Goal: Task Accomplishment & Management: Use online tool/utility

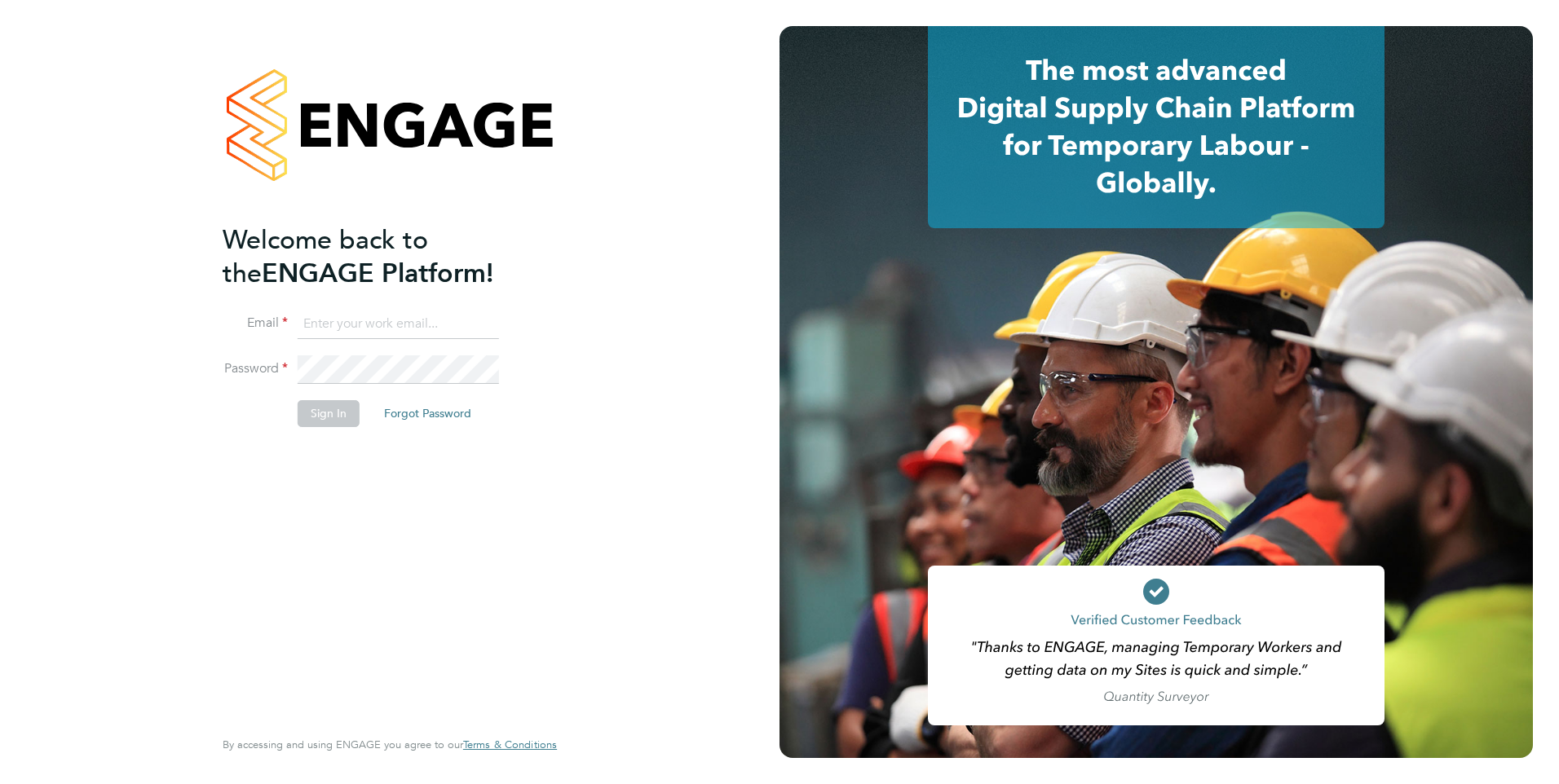
type input "[PERSON_NAME][EMAIL_ADDRESS][PERSON_NAME][DOMAIN_NAME]"
click at [340, 409] on button "Sign In" at bounding box center [329, 413] width 62 height 26
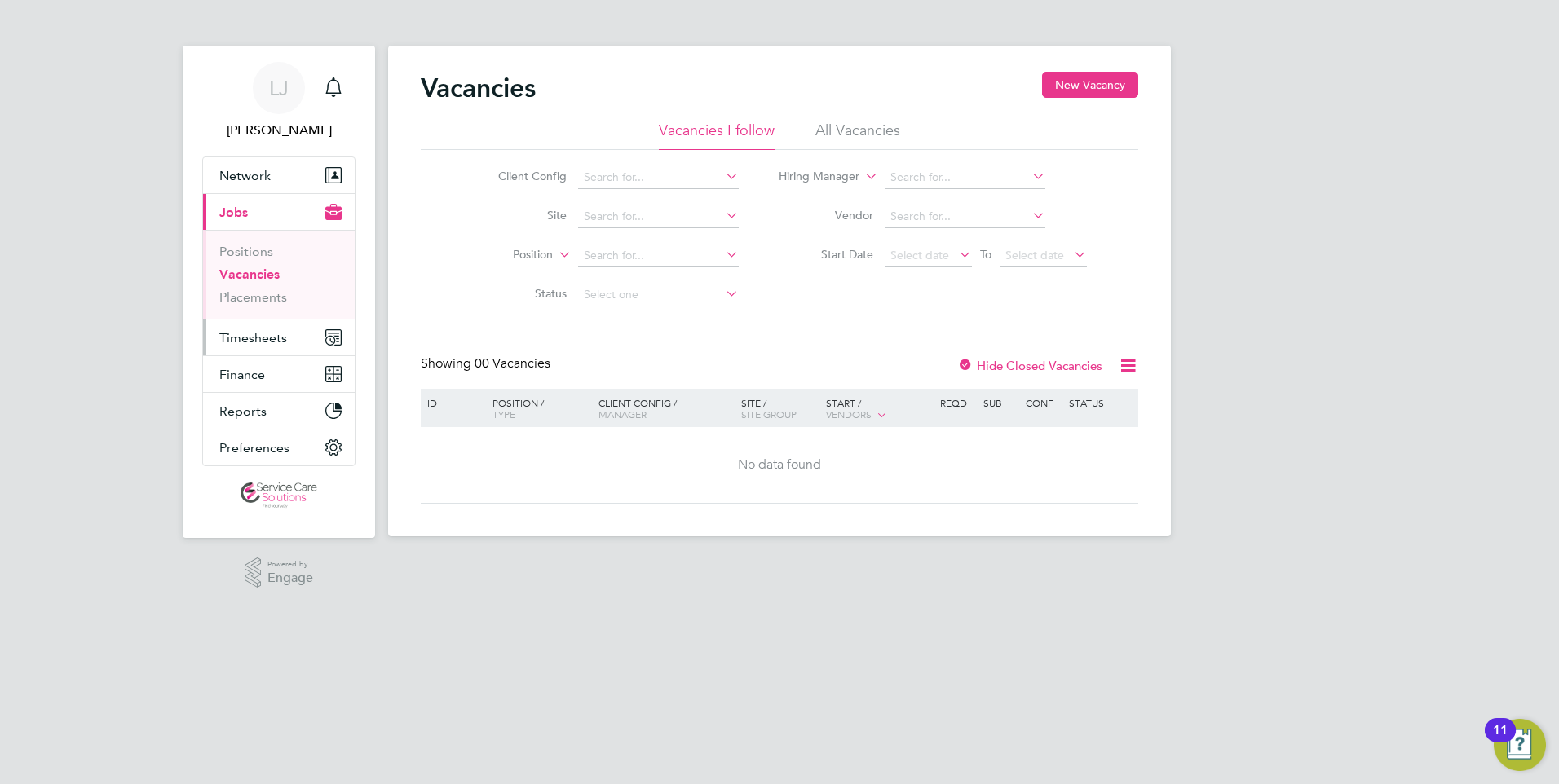
click at [264, 341] on span "Timesheets" at bounding box center [253, 338] width 68 height 16
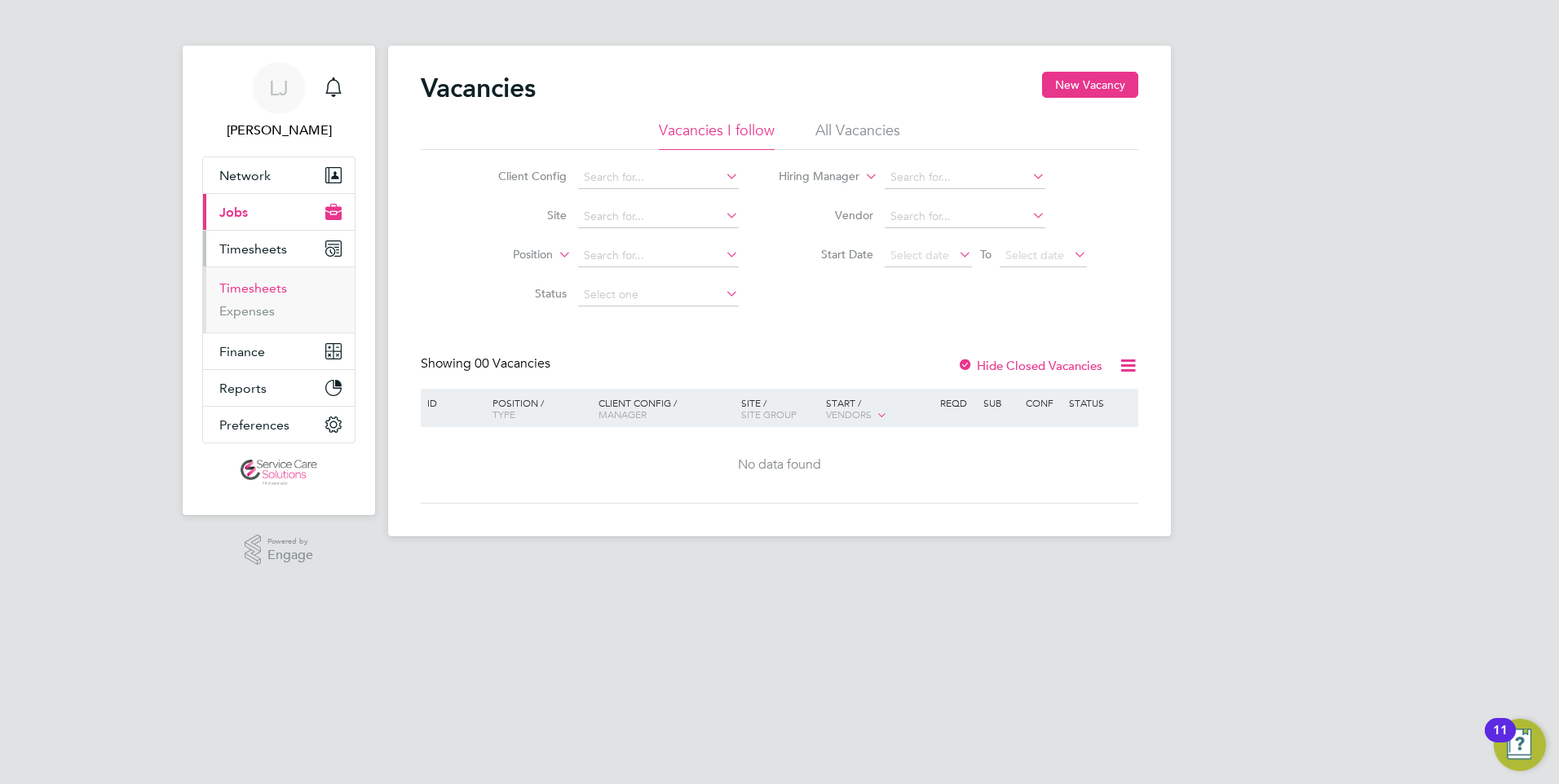
click at [262, 289] on link "Timesheets" at bounding box center [253, 288] width 68 height 16
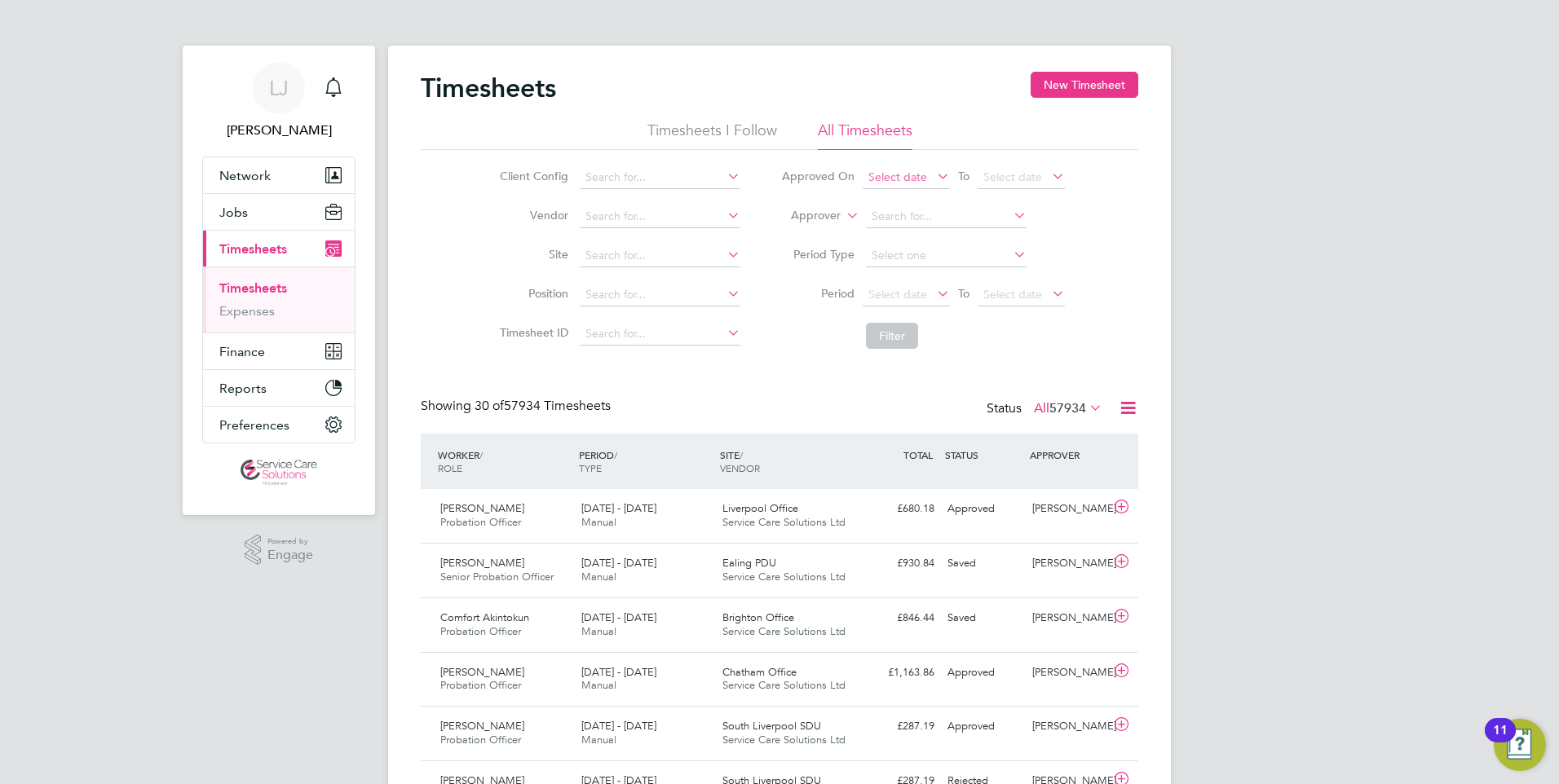
click at [928, 174] on span "Select date" at bounding box center [907, 178] width 87 height 22
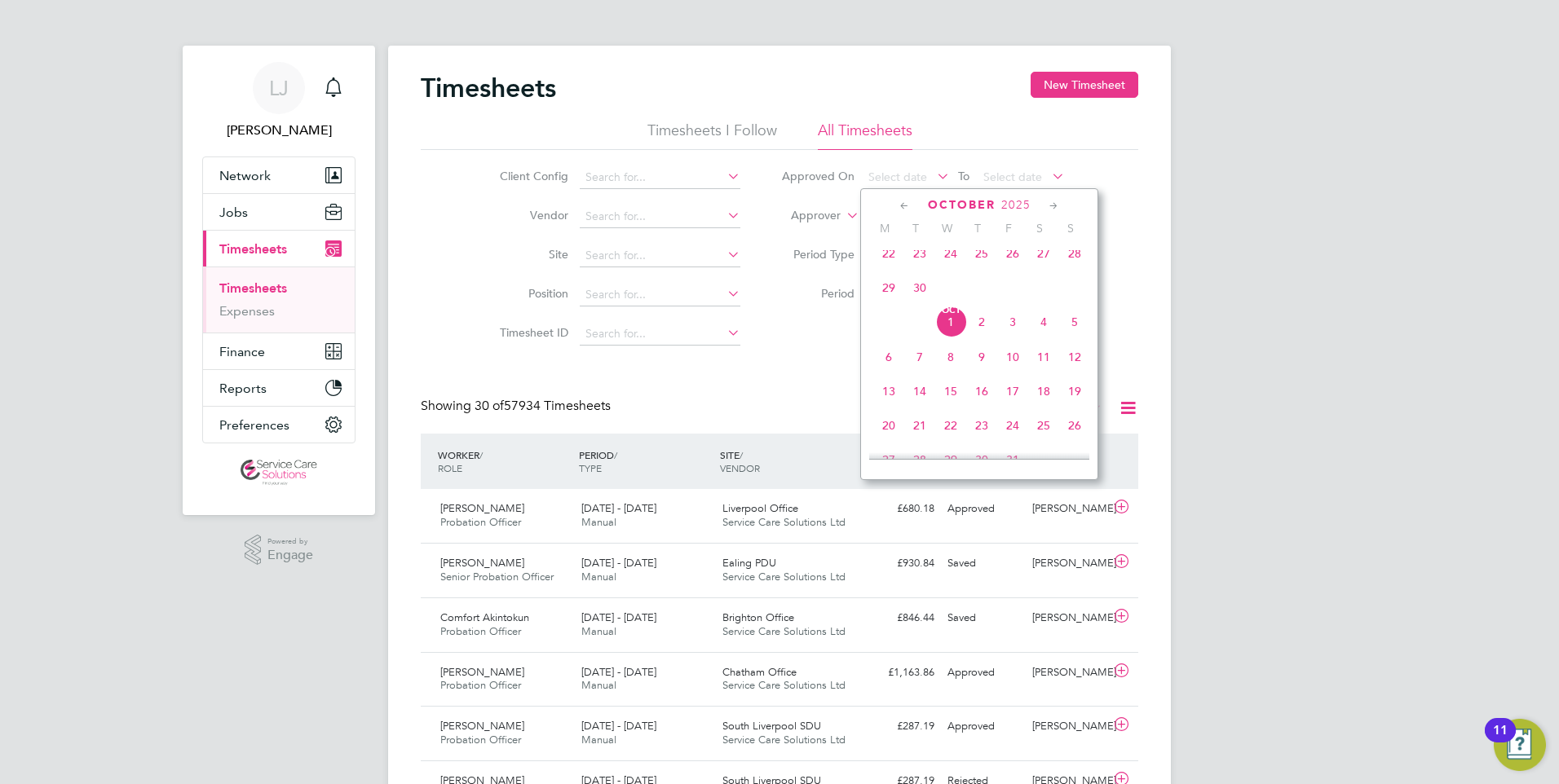
click at [884, 301] on span "29" at bounding box center [888, 287] width 31 height 31
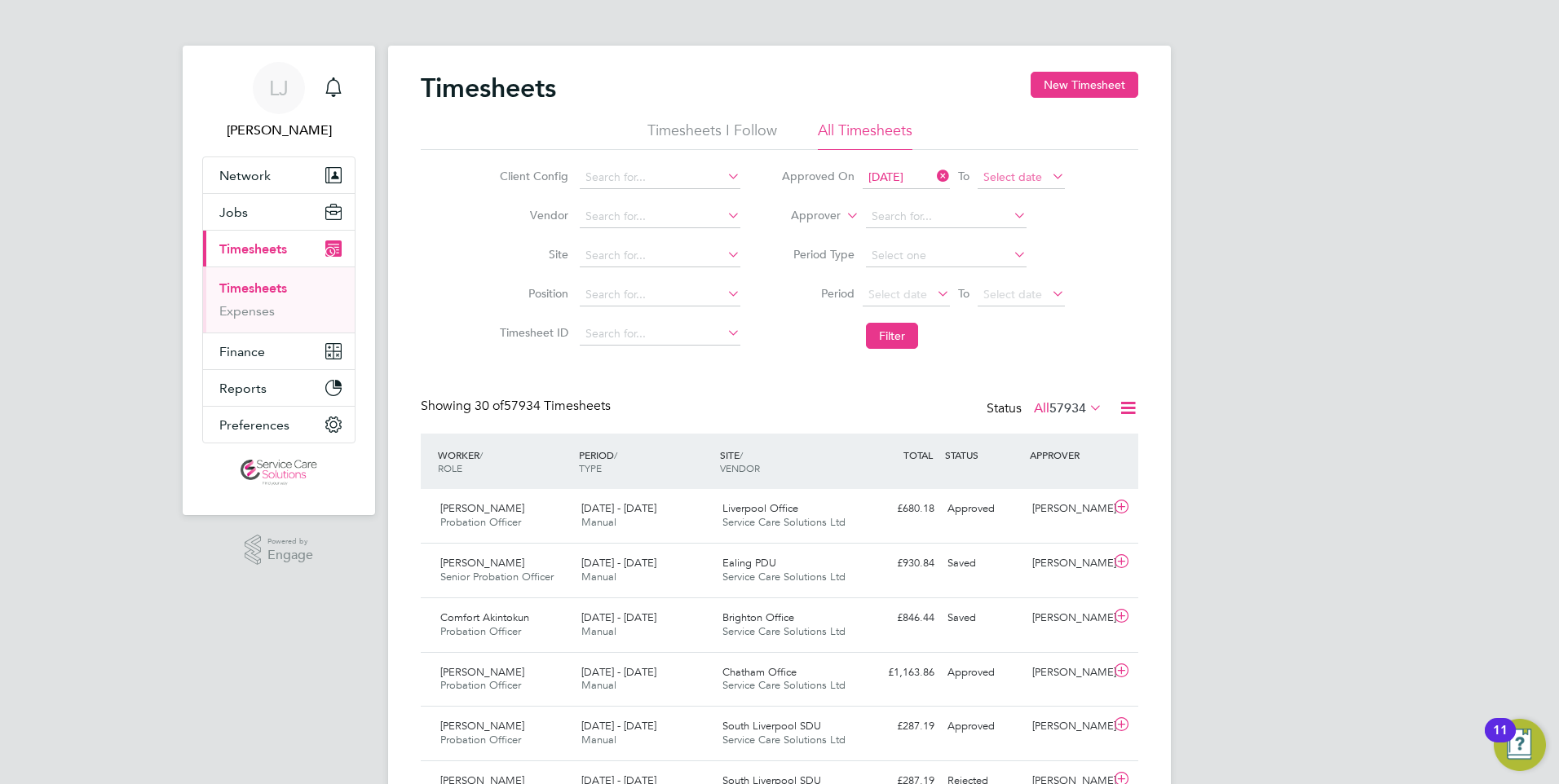
click at [1015, 183] on span "Select date" at bounding box center [1021, 178] width 87 height 22
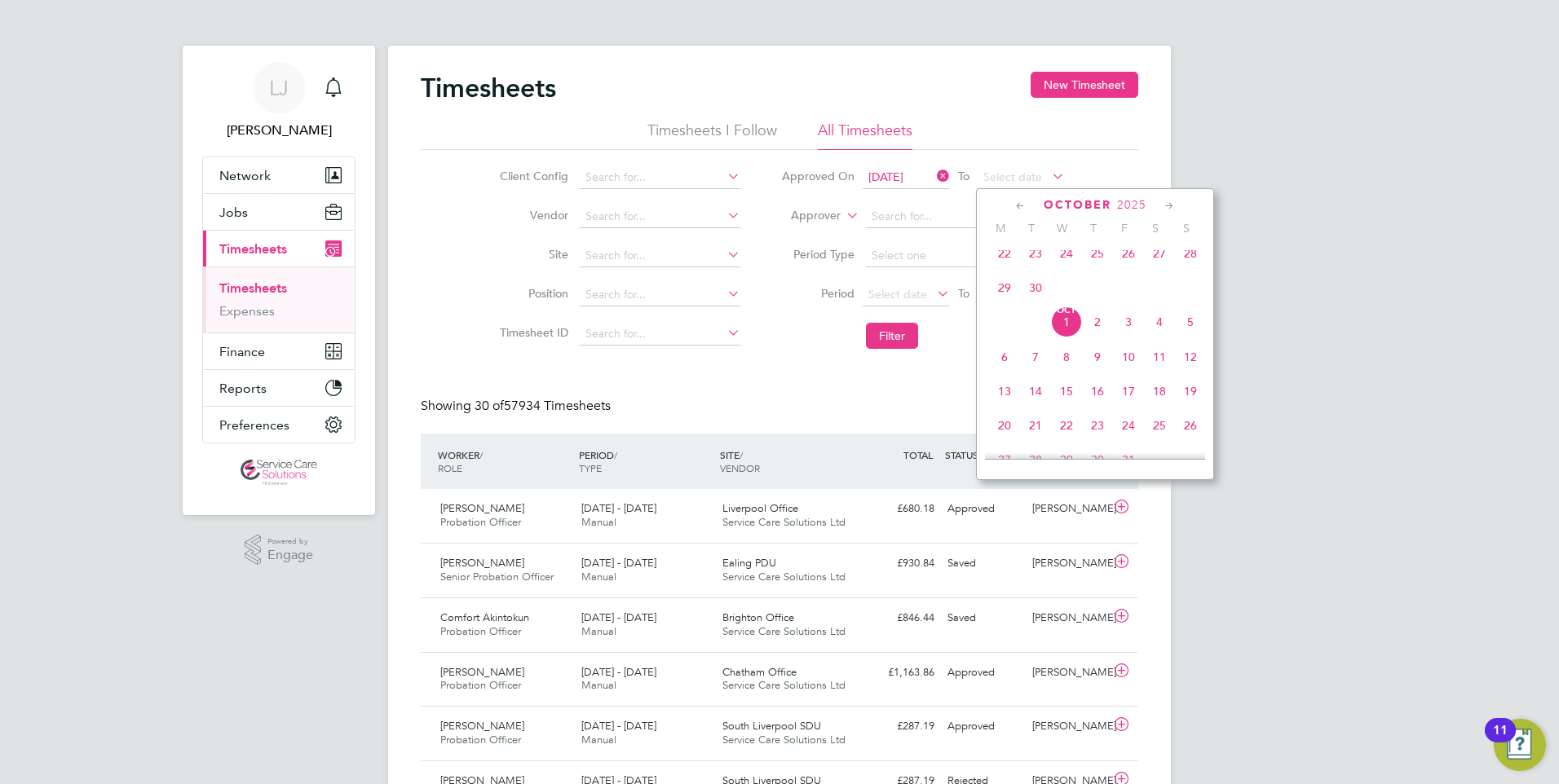
click at [1032, 296] on span "30" at bounding box center [1035, 287] width 31 height 31
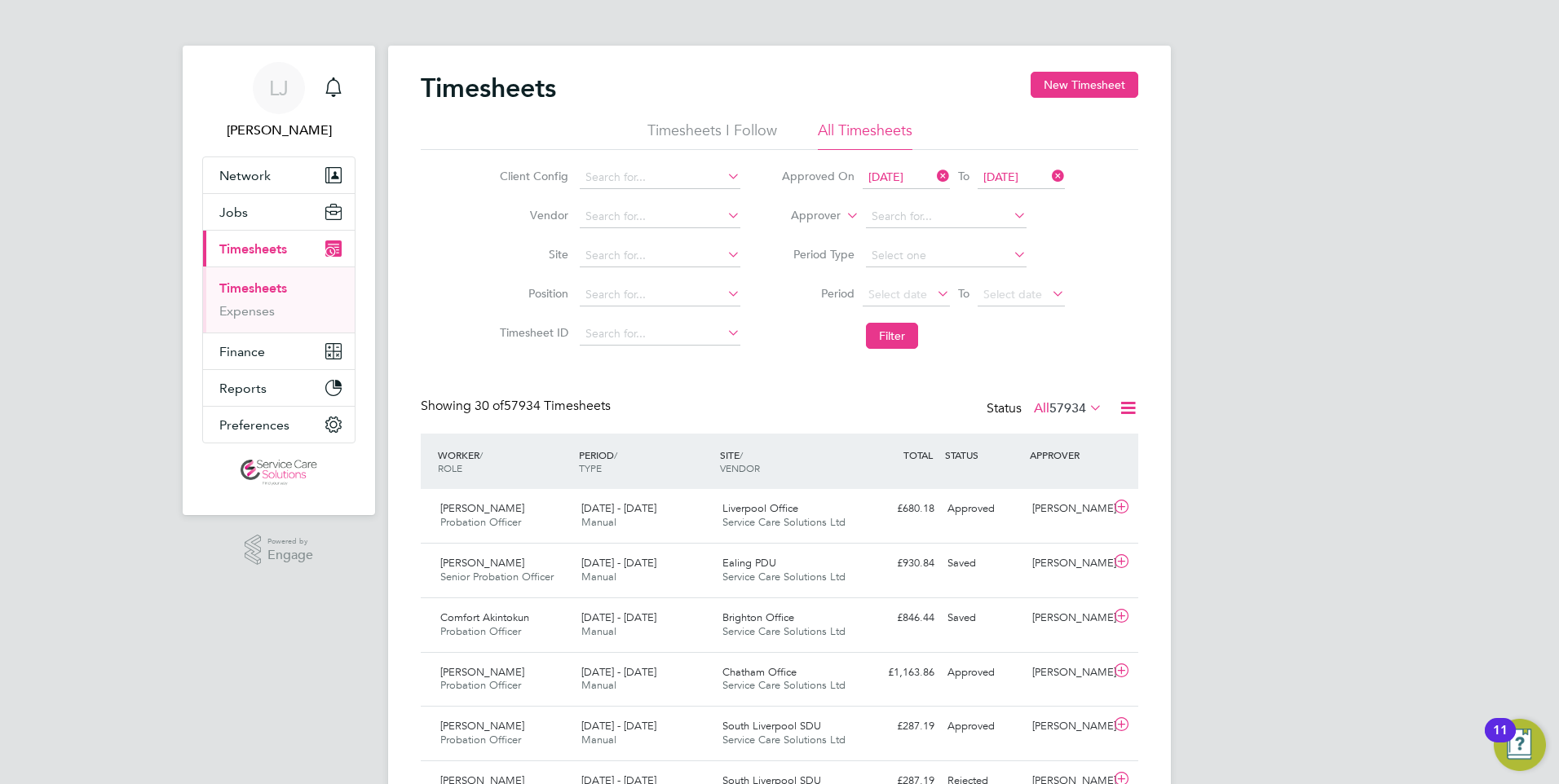
click at [1121, 410] on icon at bounding box center [1128, 407] width 21 height 21
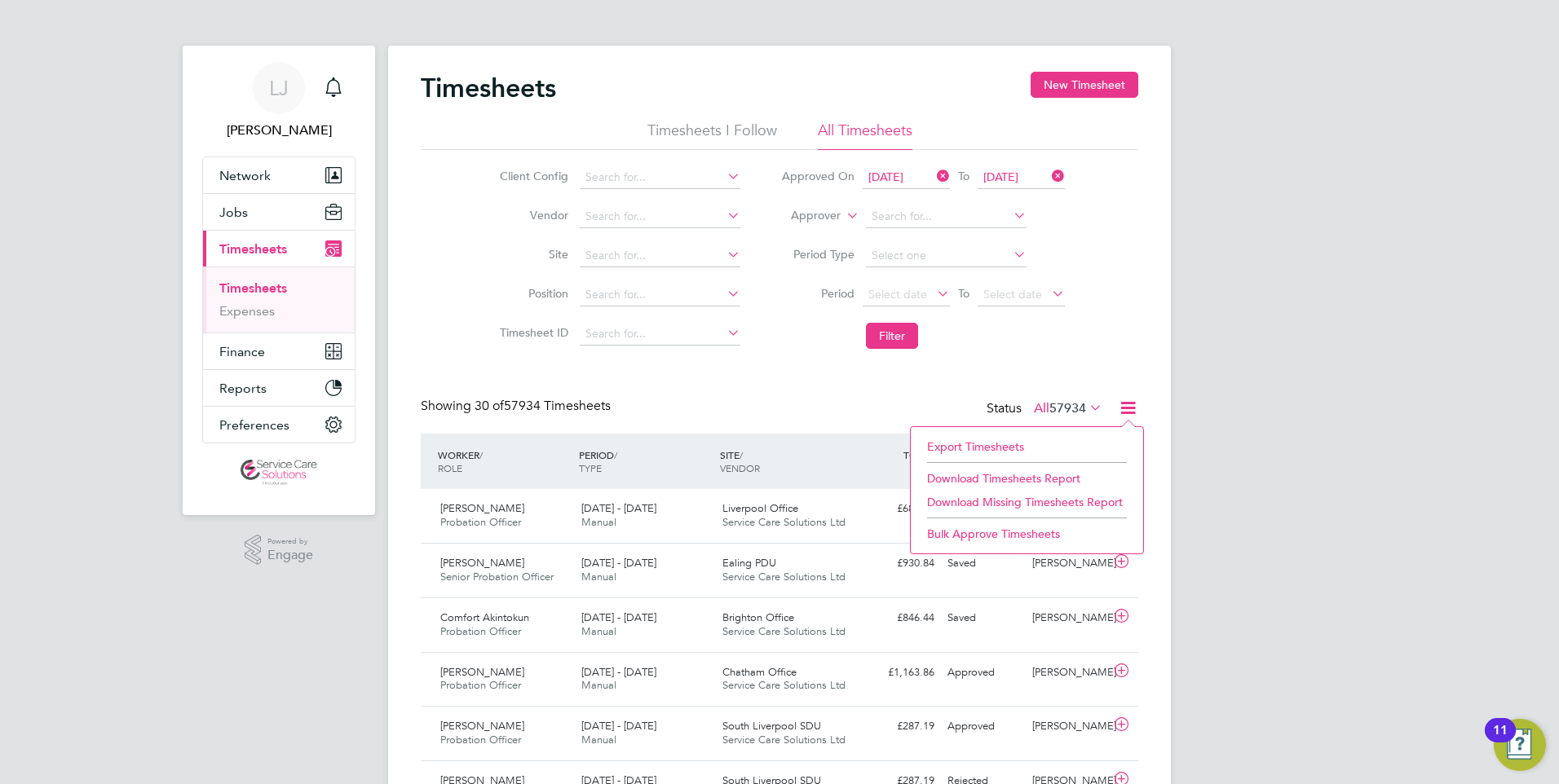
click at [985, 441] on li "Export Timesheets" at bounding box center [1027, 446] width 216 height 23
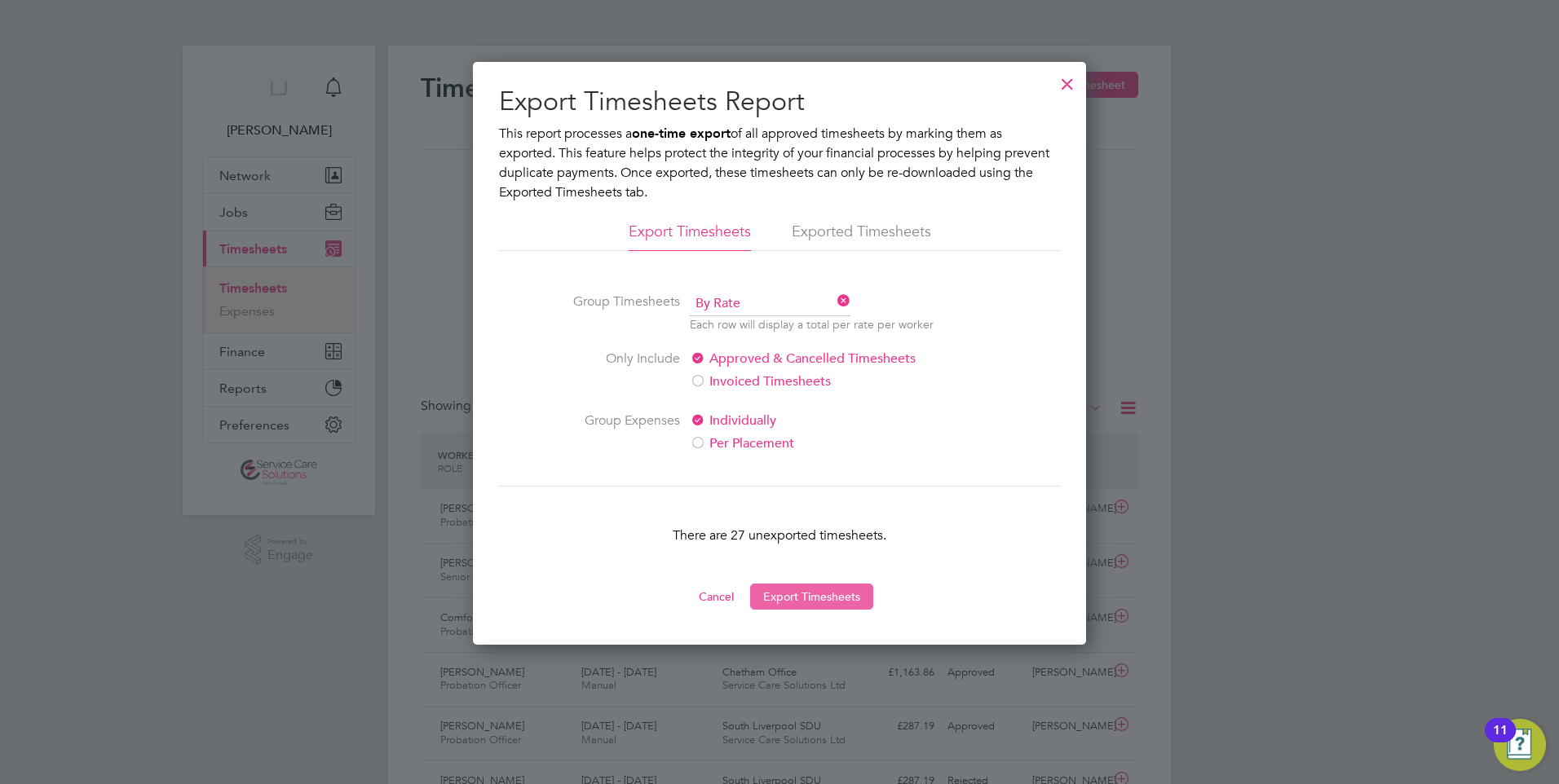
click at [806, 590] on button "Export Timesheets" at bounding box center [811, 597] width 123 height 26
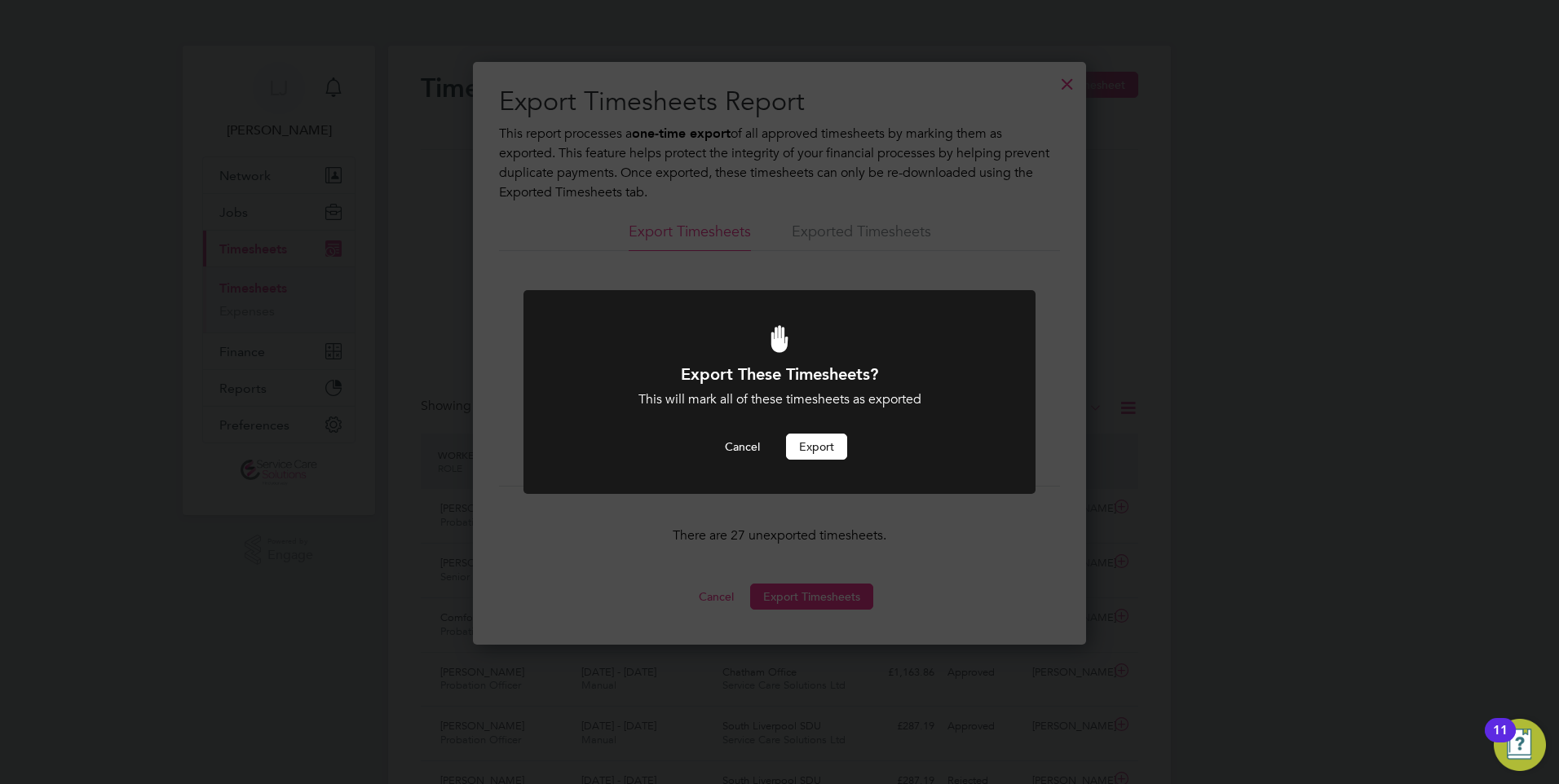
click at [817, 442] on button "Export" at bounding box center [817, 447] width 61 height 26
